Goal: Transaction & Acquisition: Purchase product/service

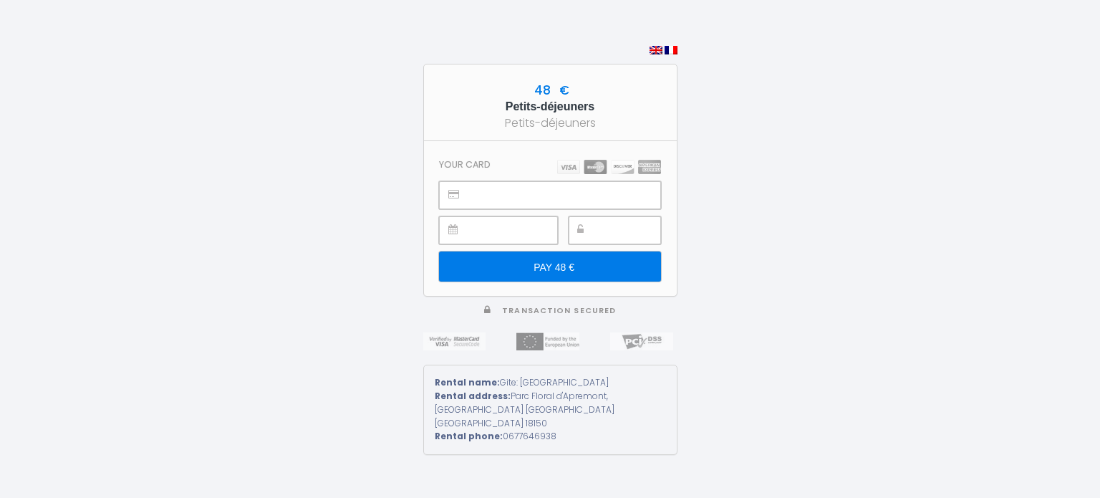
click at [299, 287] on div "48 € Petits-déjeuners Petits-déjeuners Your card PAY 48 € Transaction secured R…" at bounding box center [550, 249] width 1100 height 498
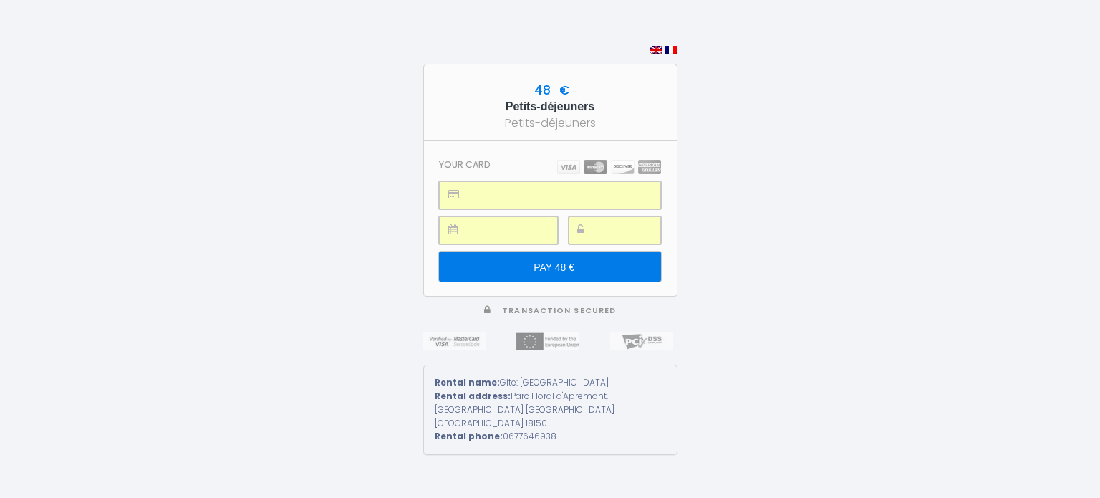
click at [581, 264] on input "PAY 48 €" at bounding box center [549, 266] width 221 height 30
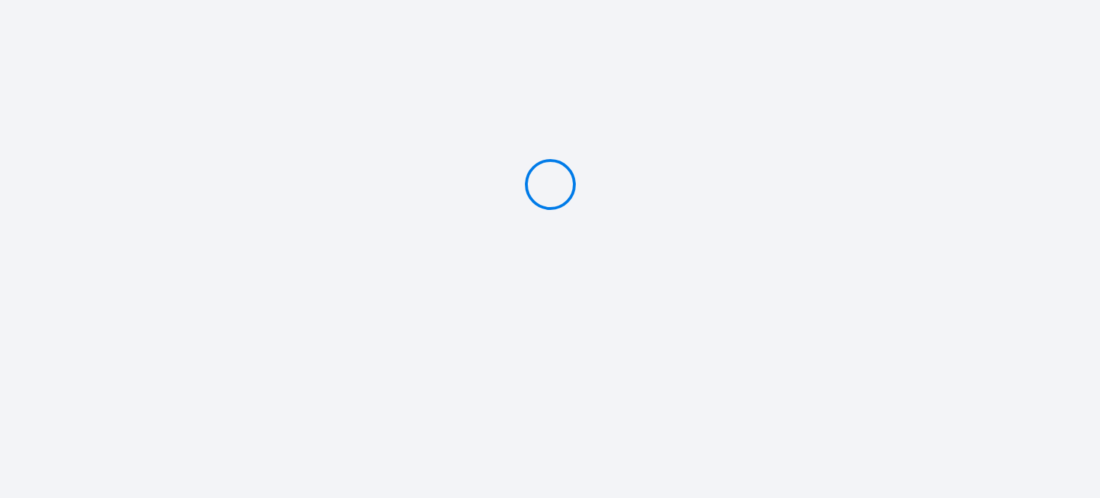
type input "PAY 48 €"
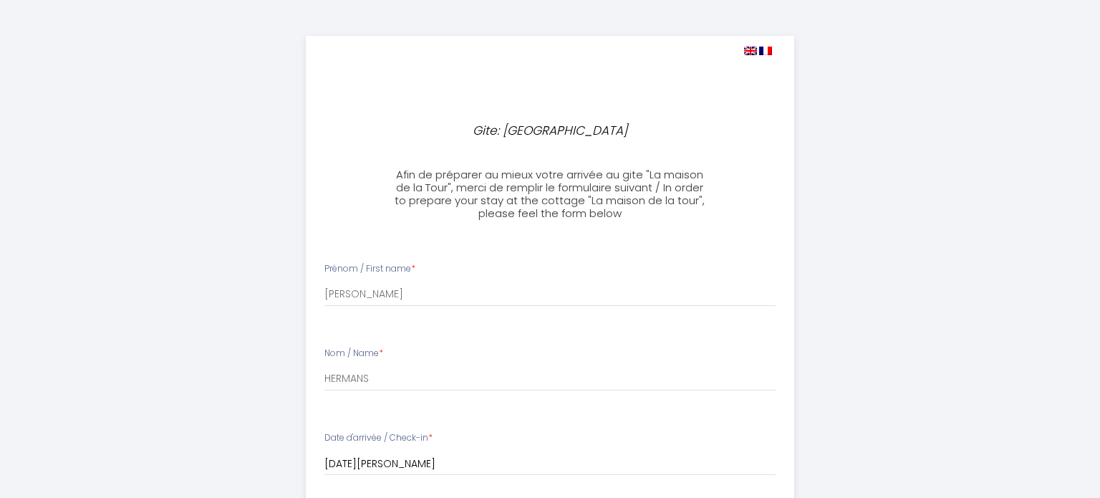
select select
